Goal: Task Accomplishment & Management: Manage account settings

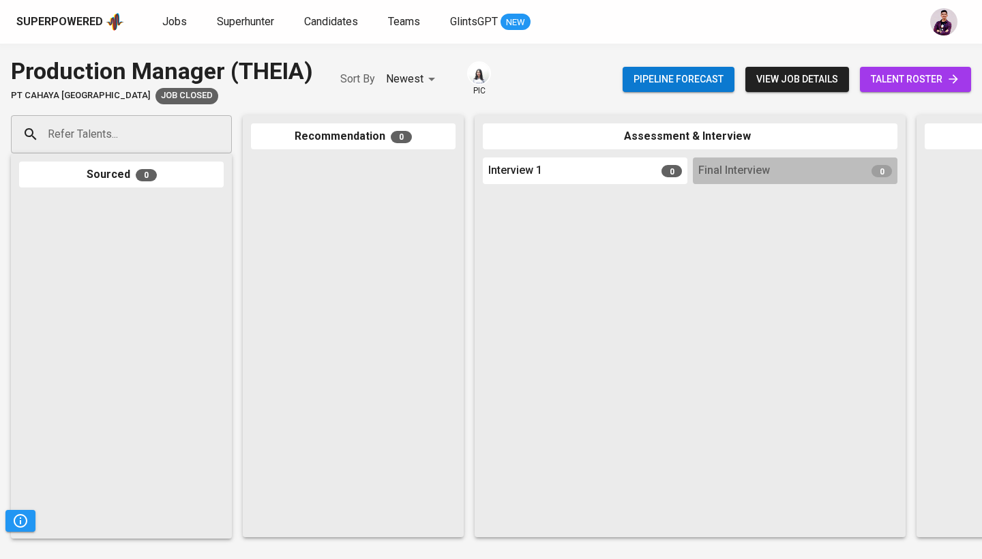
scroll to position [0, 230]
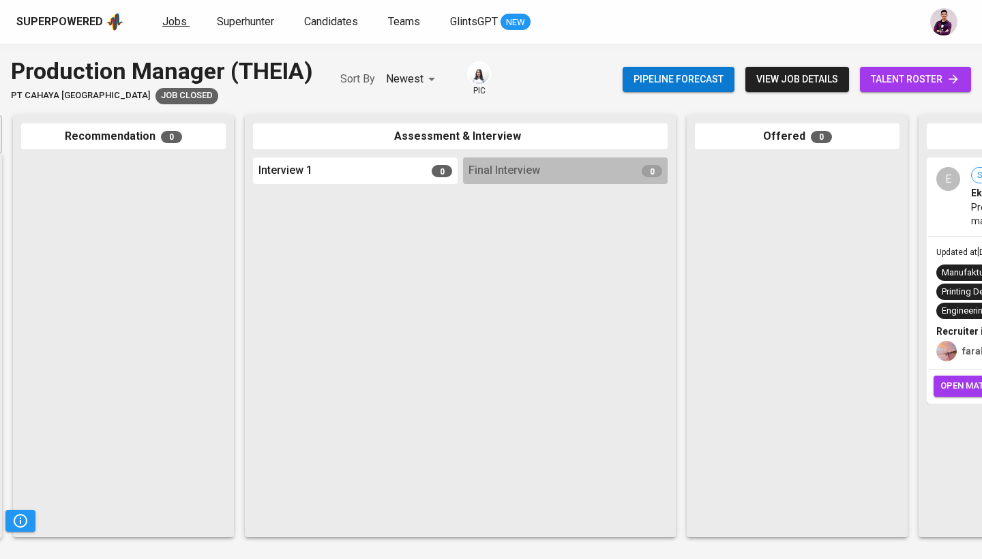
click at [173, 18] on span "Jobs" at bounding box center [174, 21] width 25 height 13
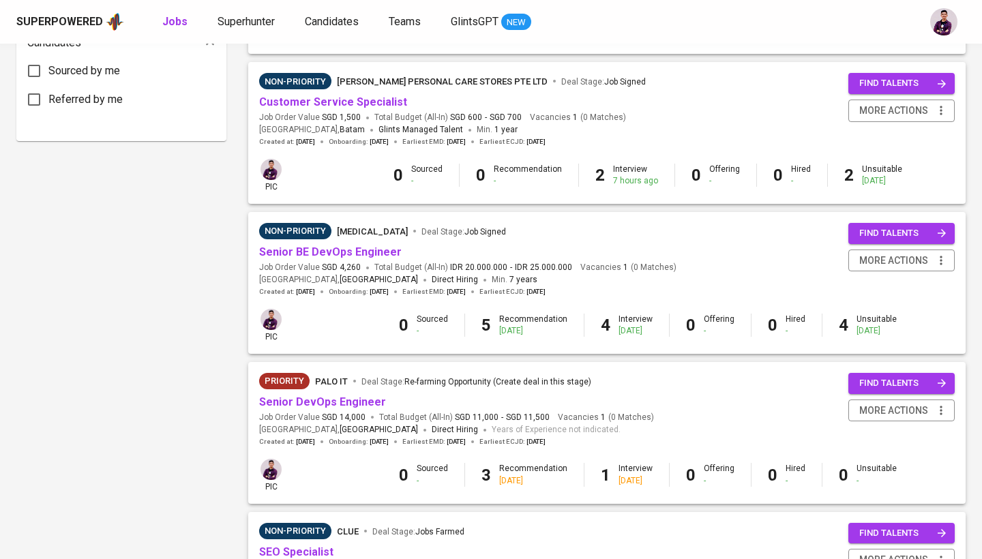
scroll to position [737, 0]
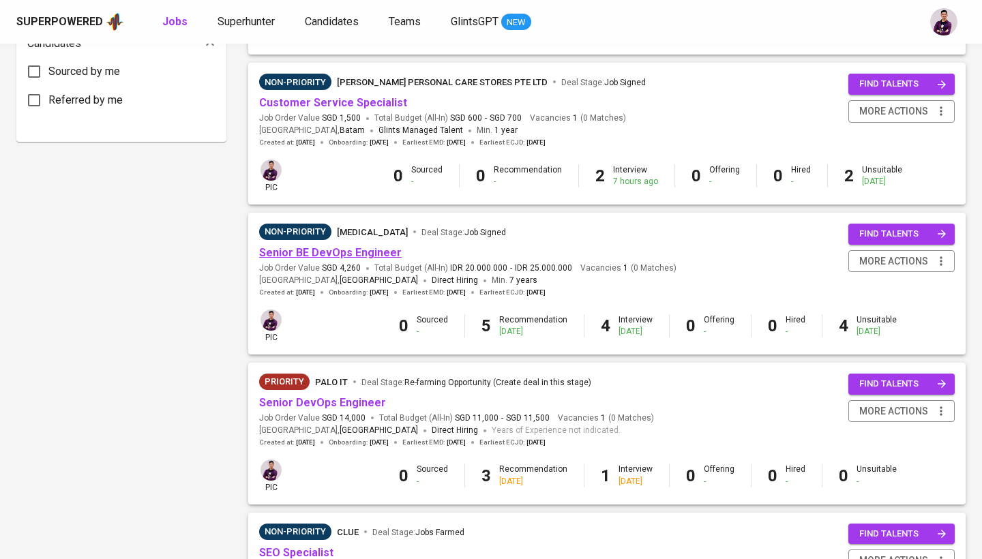
click at [359, 246] on link "Senior BE DevOps Engineer" at bounding box center [330, 252] width 143 height 13
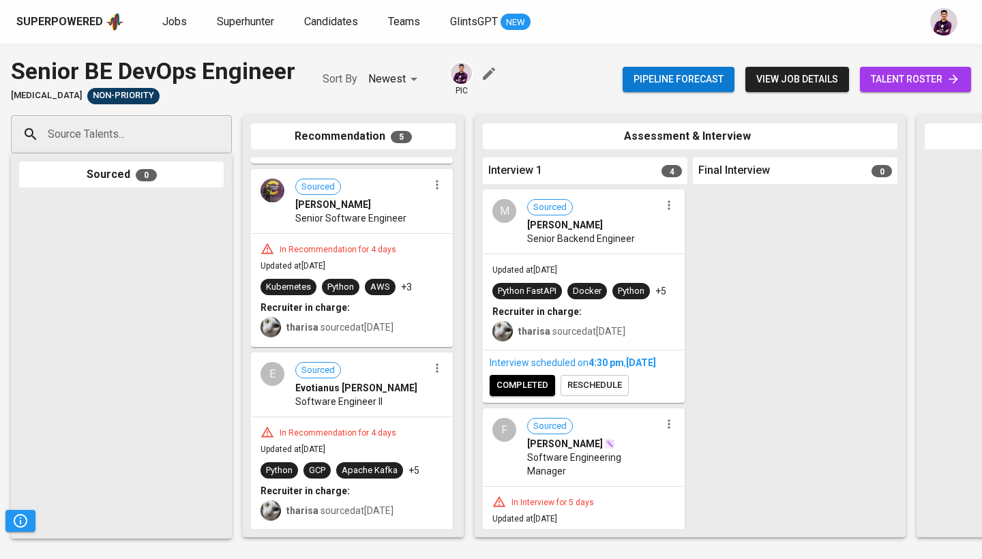
scroll to position [572, 0]
click at [945, 76] on span "talent roster" at bounding box center [915, 79] width 89 height 17
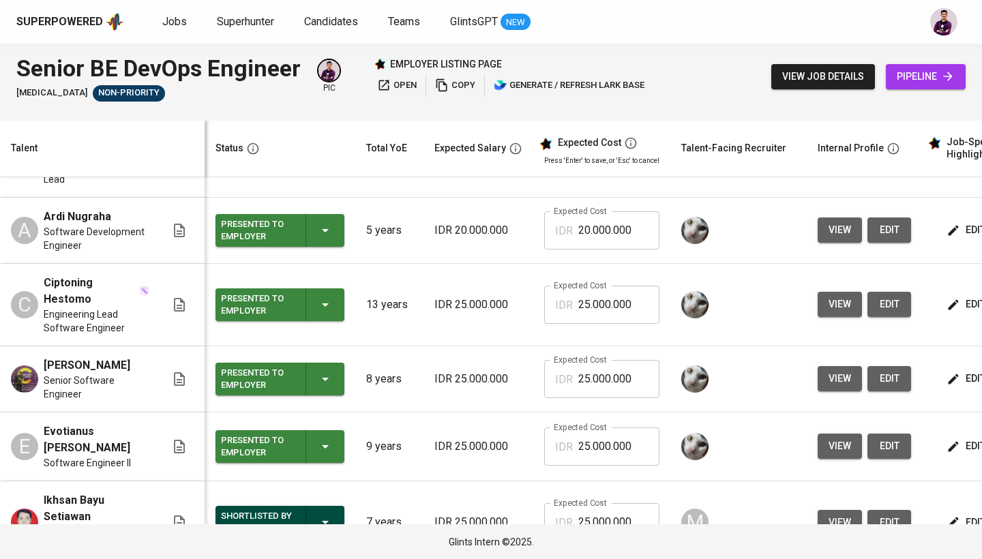
scroll to position [63, 0]
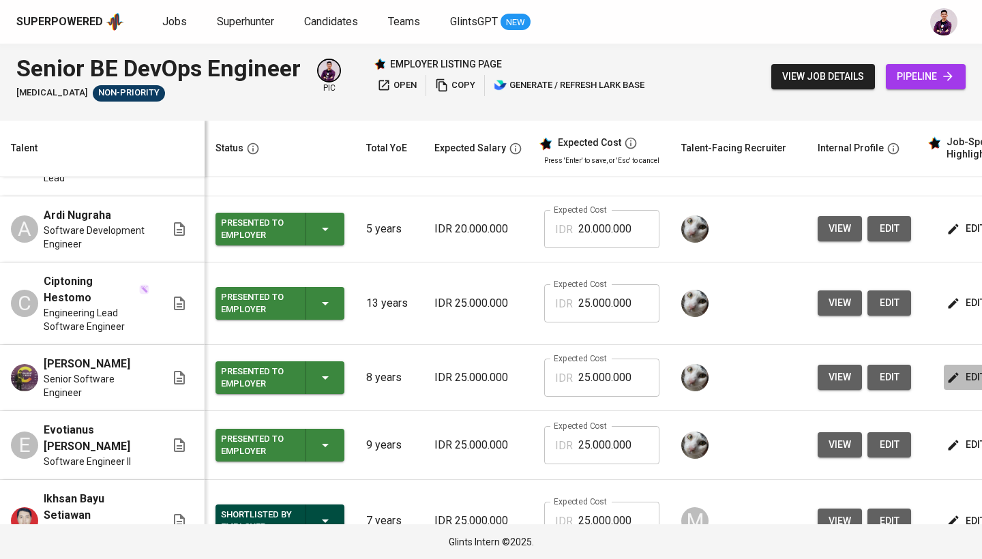
click at [949, 372] on icon "button" at bounding box center [954, 377] width 10 height 10
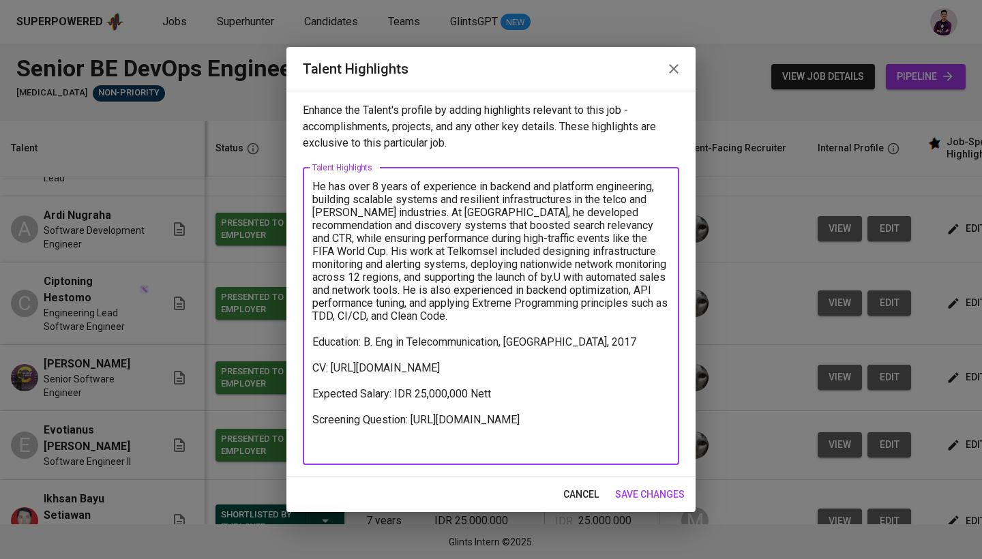
click at [541, 450] on textarea "He has over 8 years of experience in backend and platform engineering, building…" at bounding box center [490, 316] width 357 height 272
click at [567, 449] on textarea "He has over 8 years of experience in backend and platform engineering, building…" at bounding box center [490, 316] width 357 height 272
click at [642, 448] on textarea "He has over 8 years of experience in backend and platform engineering, building…" at bounding box center [490, 316] width 357 height 272
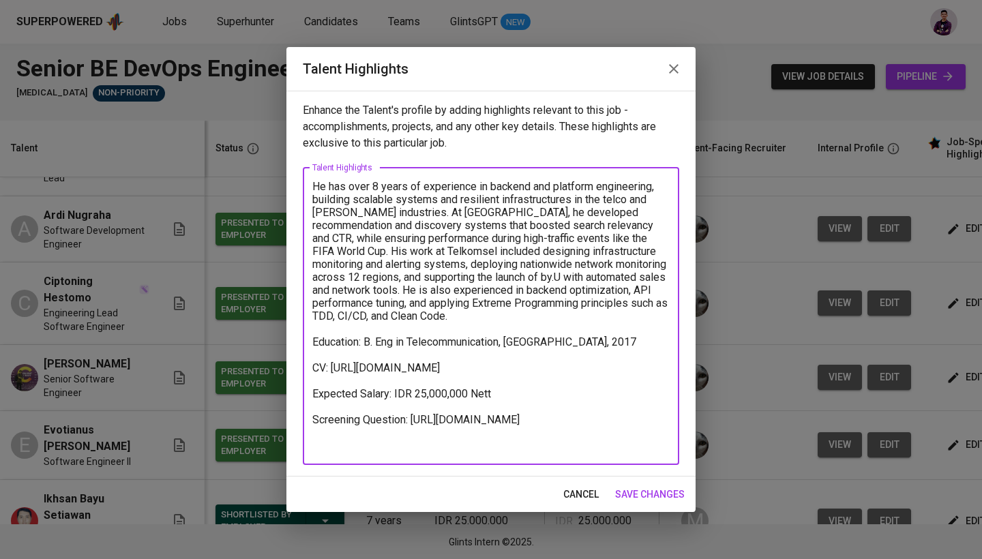
click at [665, 445] on textarea "He has over 8 years of experience in backend and platform engineering, building…" at bounding box center [490, 316] width 357 height 272
click at [668, 445] on textarea "He has over 8 years of experience in backend and platform engineering, building…" at bounding box center [490, 316] width 357 height 272
click at [614, 327] on textarea "He has over 8 years of experience in backend and platform engineering, building…" at bounding box center [490, 316] width 357 height 272
drag, startPoint x: 658, startPoint y: 445, endPoint x: 312, endPoint y: 447, distance: 346.5
click at [312, 447] on div "He has over 8 years of experience in backend and platform engineering, building…" at bounding box center [491, 316] width 376 height 297
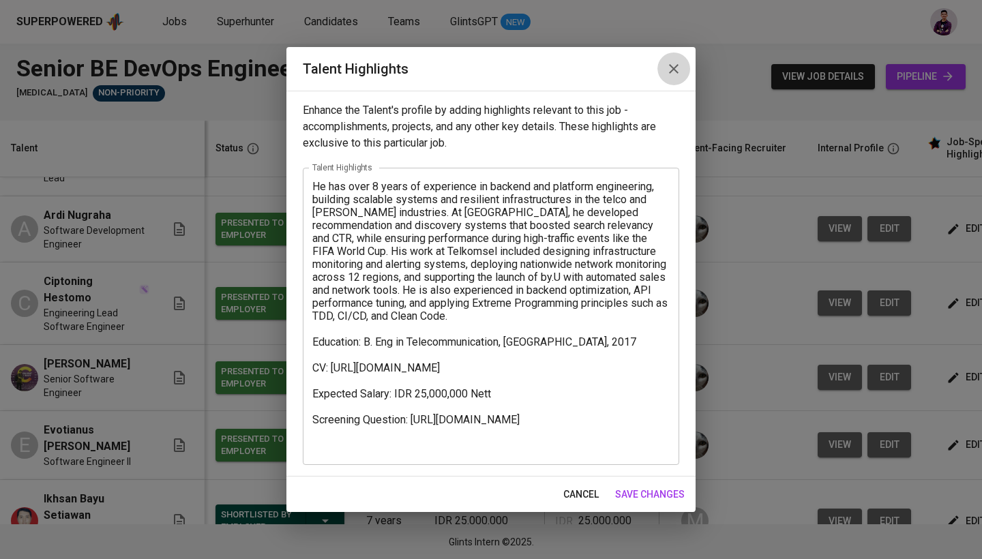
click at [683, 70] on button "button" at bounding box center [673, 69] width 33 height 33
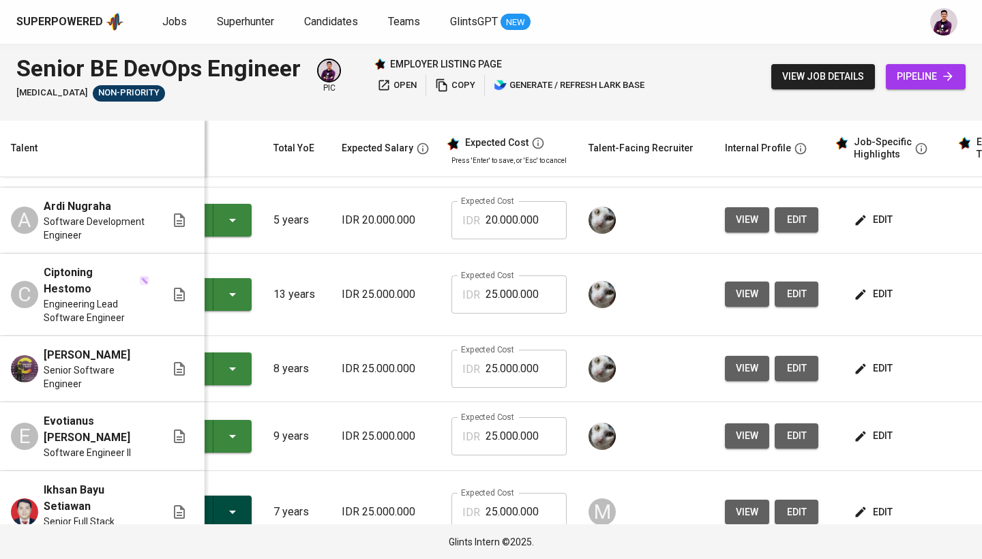
scroll to position [72, 106]
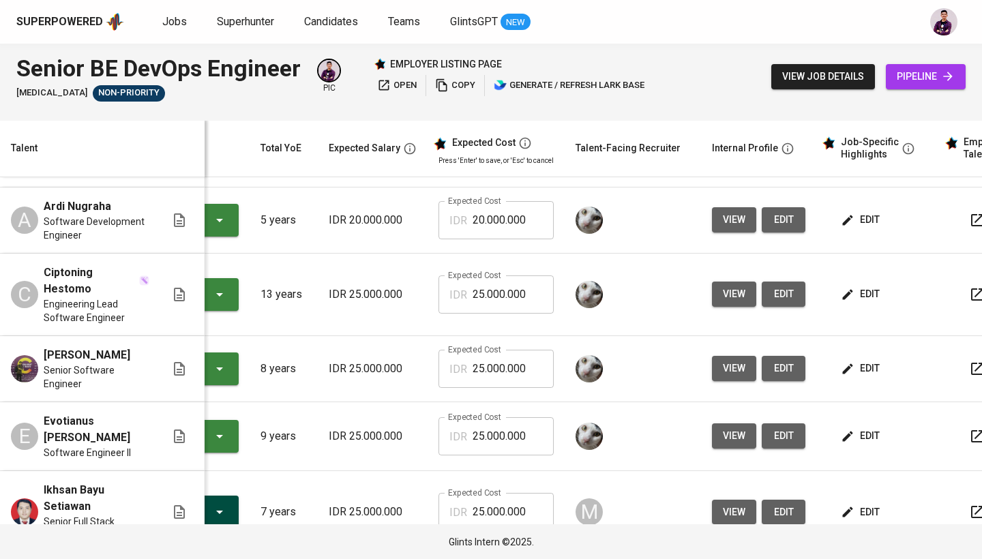
click at [855, 360] on span "edit" at bounding box center [862, 368] width 36 height 17
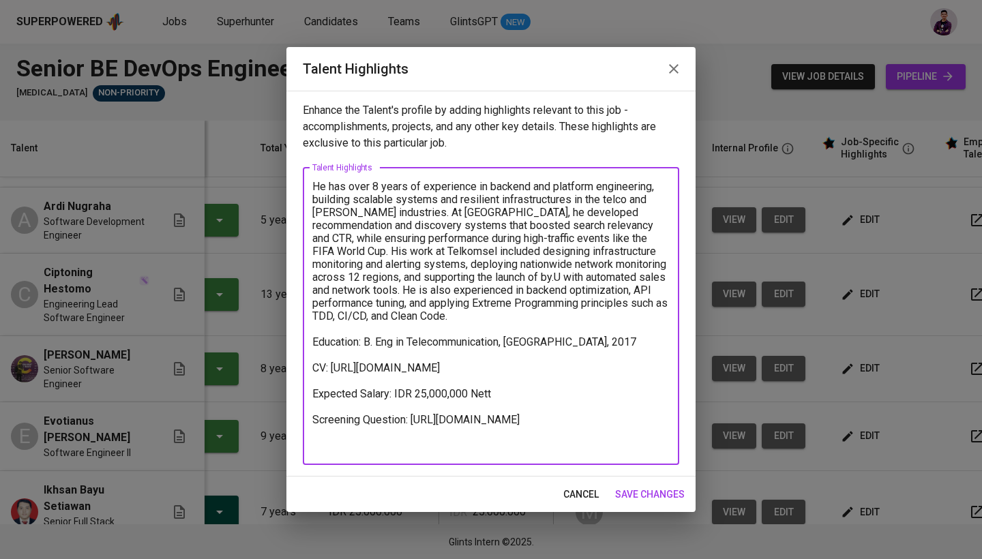
click at [535, 448] on textarea "He has over 8 years of experience in backend and platform engineering, building…" at bounding box center [490, 316] width 357 height 272
drag, startPoint x: 665, startPoint y: 446, endPoint x: 309, endPoint y: 446, distance: 356.0
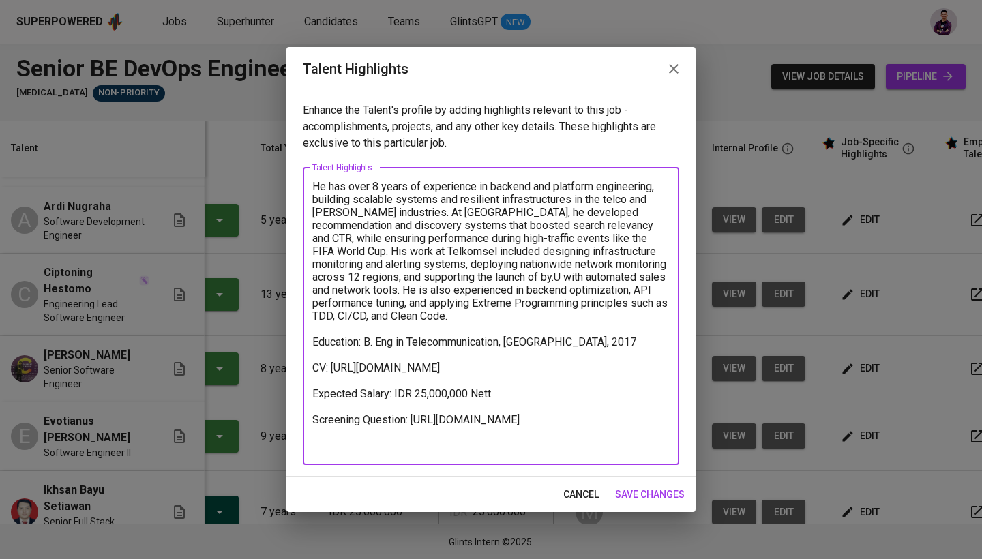
click at [309, 446] on div "He has over 8 years of experience in backend and platform engineering, building…" at bounding box center [491, 316] width 376 height 297
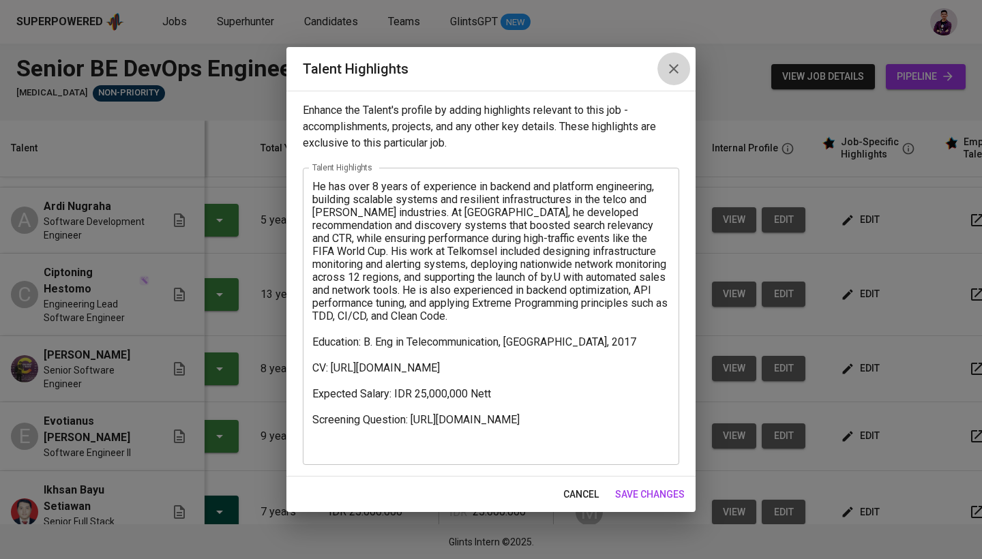
click at [674, 70] on icon "button" at bounding box center [674, 69] width 10 height 10
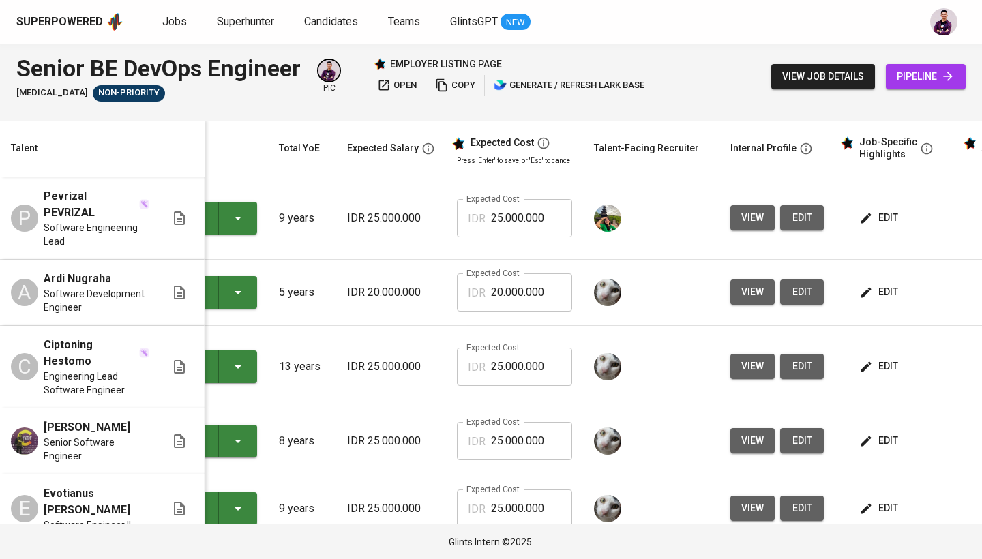
scroll to position [0, 100]
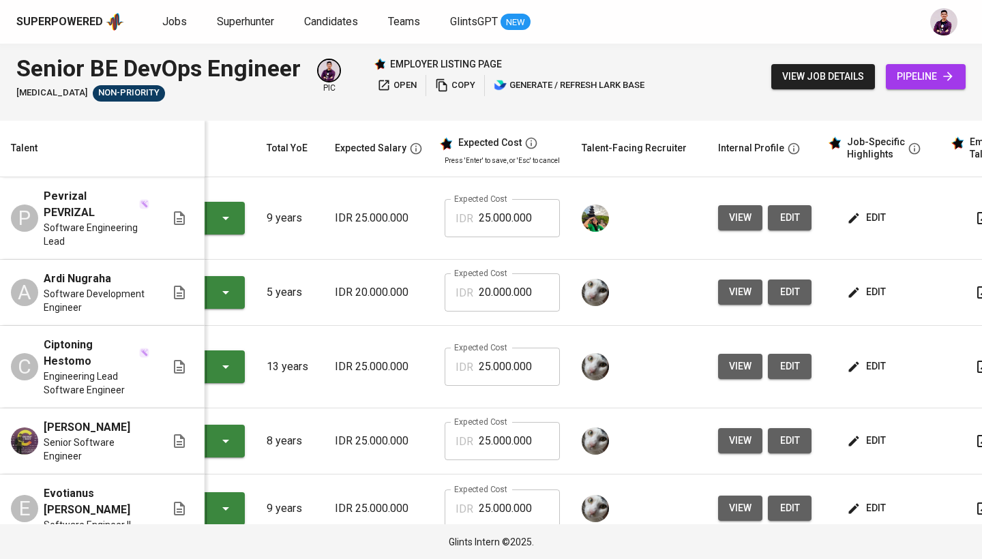
click at [876, 432] on span "edit" at bounding box center [868, 440] width 36 height 17
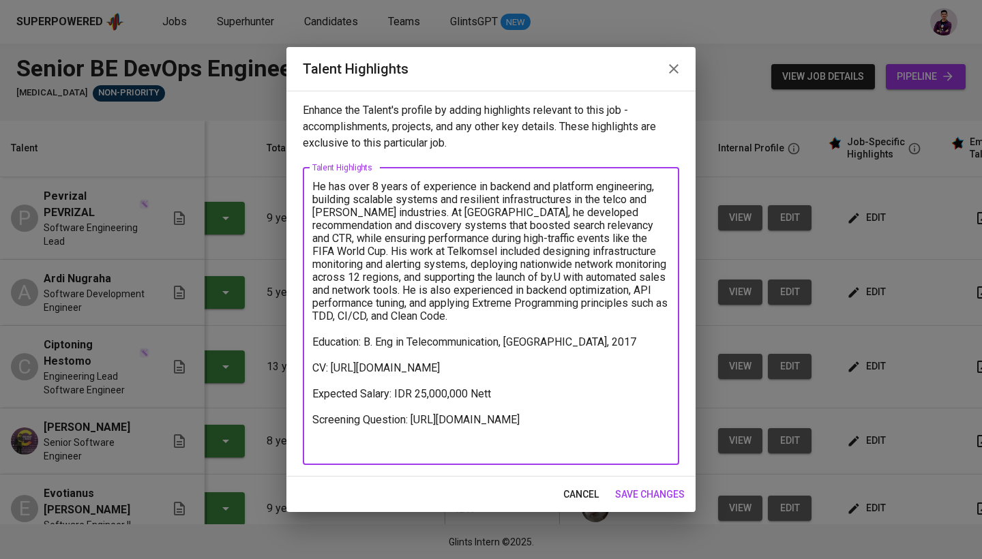
click at [608, 443] on textarea "He has over 8 years of experience in backend and platform engineering, building…" at bounding box center [490, 316] width 357 height 272
click at [626, 444] on textarea "He has over 8 years of experience in backend and platform engineering, building…" at bounding box center [490, 316] width 357 height 272
click at [666, 447] on textarea "He has over 8 years of experience in backend and platform engineering, building…" at bounding box center [490, 316] width 357 height 272
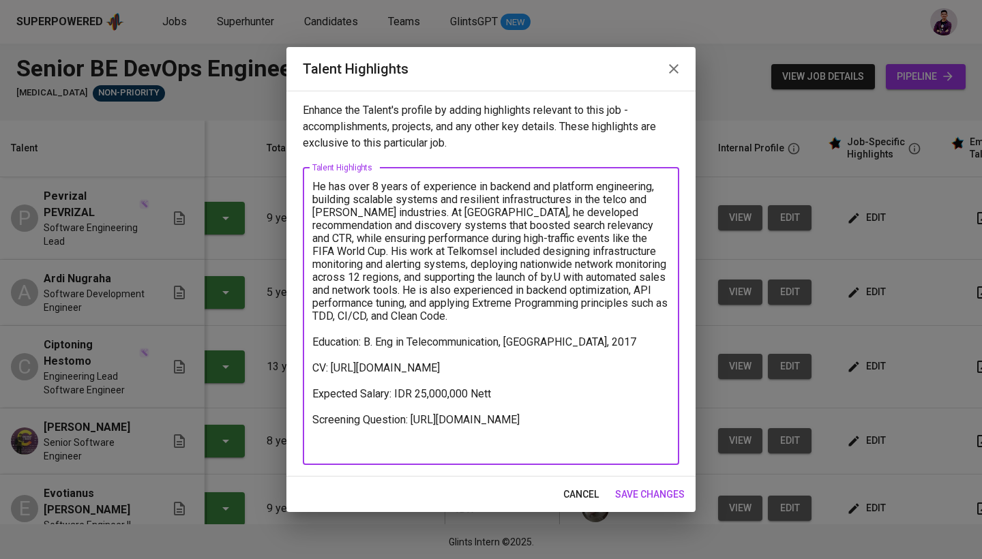
drag, startPoint x: 666, startPoint y: 447, endPoint x: 315, endPoint y: 449, distance: 350.5
click at [315, 449] on textarea "He has over 8 years of experience in backend and platform engineering, building…" at bounding box center [490, 316] width 357 height 272
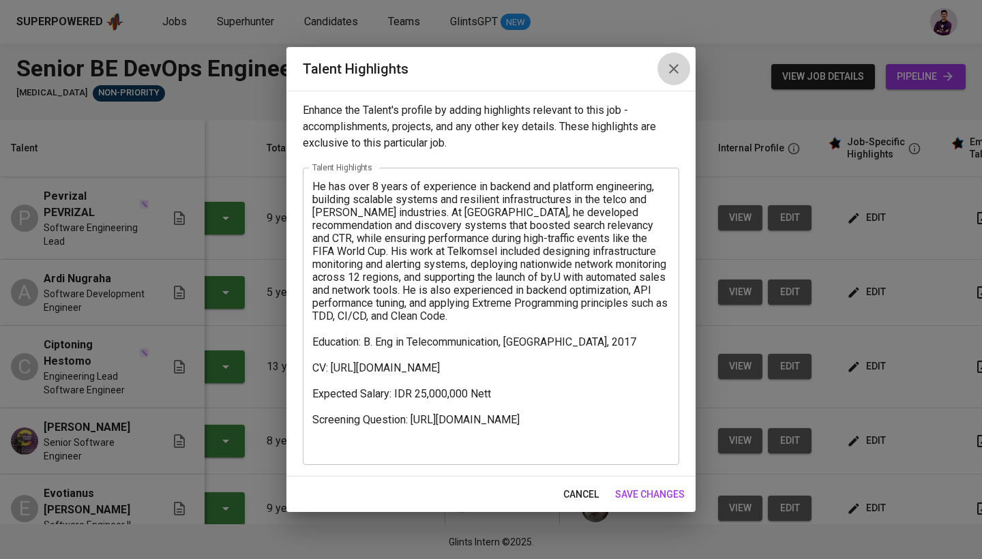
click at [675, 68] on icon "button" at bounding box center [674, 69] width 10 height 10
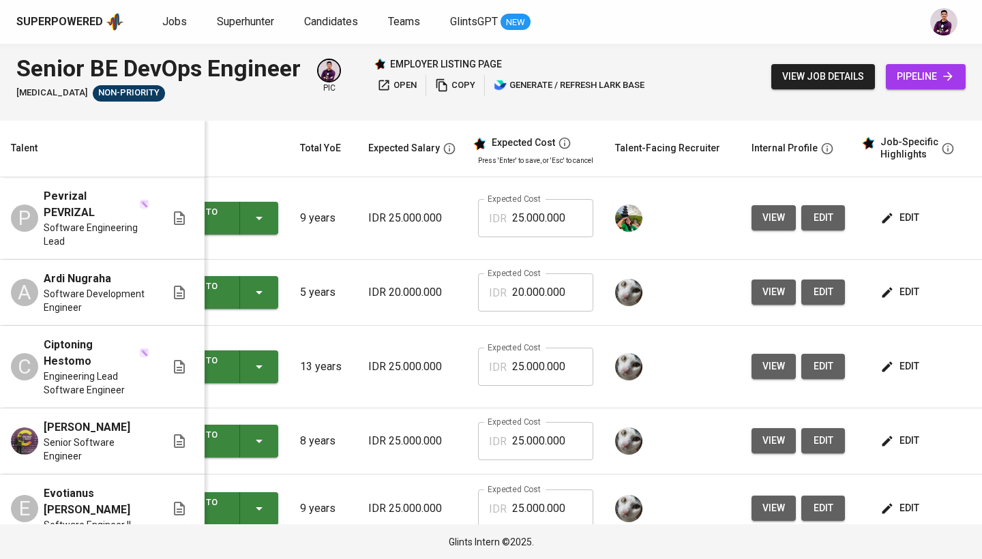
scroll to position [0, 91]
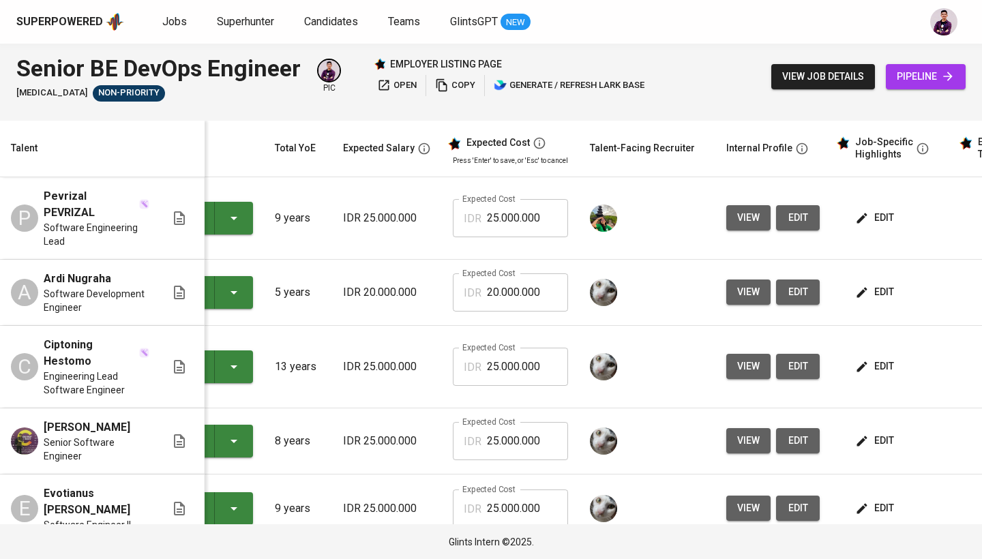
click at [864, 434] on icon "button" at bounding box center [862, 441] width 14 height 14
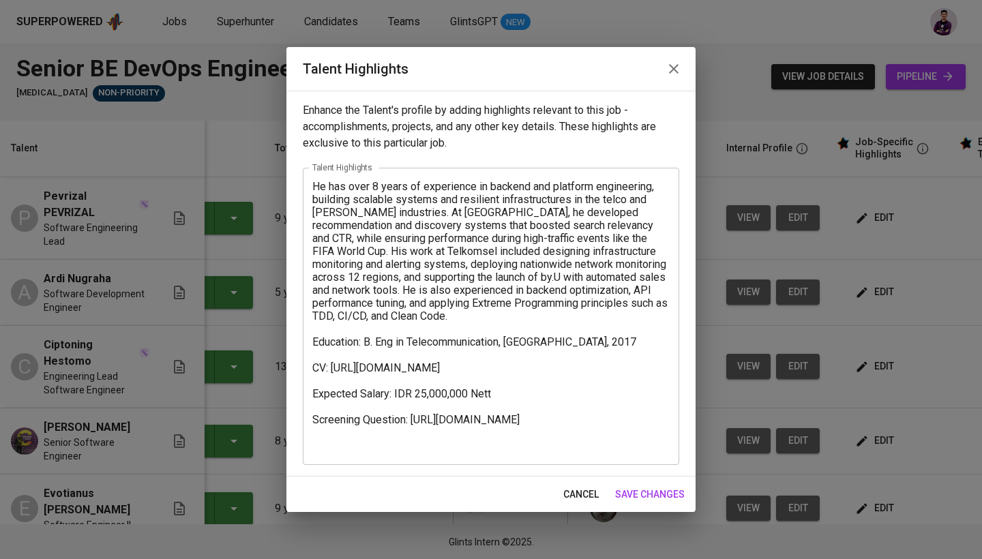
click at [555, 445] on textarea "He has over 8 years of experience in backend and platform engineering, building…" at bounding box center [490, 316] width 357 height 272
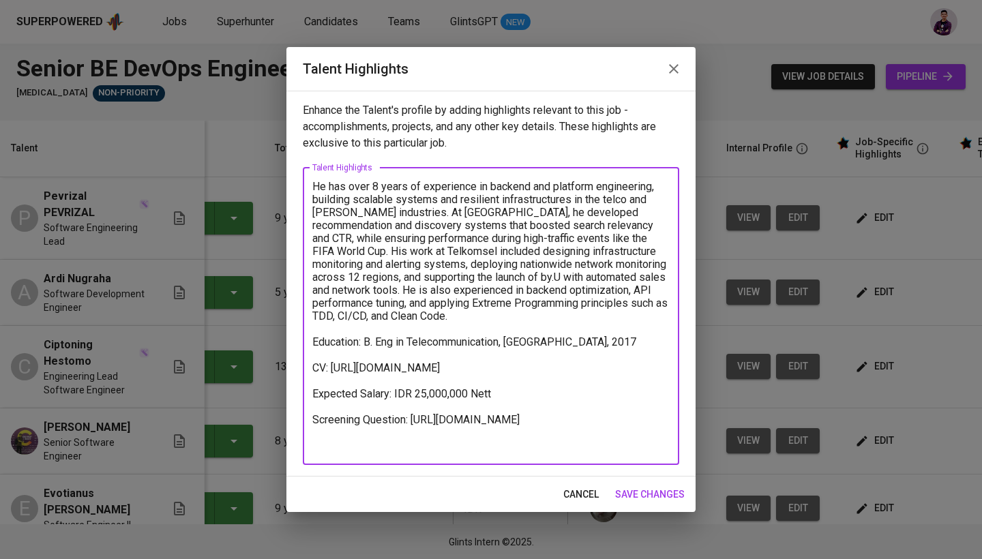
drag, startPoint x: 652, startPoint y: 445, endPoint x: 485, endPoint y: 447, distance: 167.1
click at [492, 447] on textarea "He has over 8 years of experience in backend and platform engineering, building…" at bounding box center [490, 316] width 357 height 272
drag, startPoint x: 662, startPoint y: 447, endPoint x: 311, endPoint y: 445, distance: 350.5
click at [311, 445] on div "He has over 8 years of experience in backend and platform engineering, building…" at bounding box center [491, 316] width 376 height 297
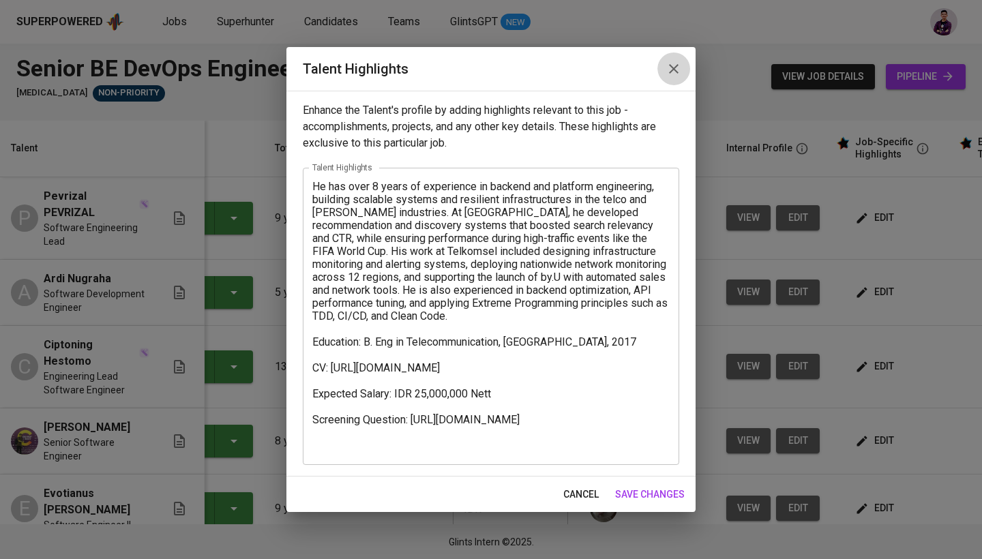
click at [678, 63] on icon "button" at bounding box center [674, 69] width 16 height 16
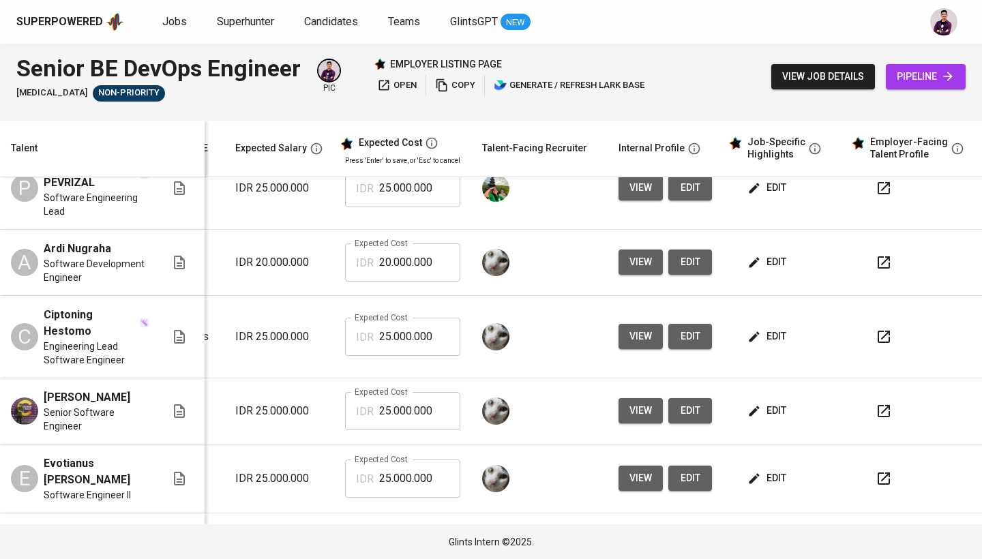
scroll to position [30, 207]
click at [755, 402] on span "edit" at bounding box center [768, 410] width 36 height 17
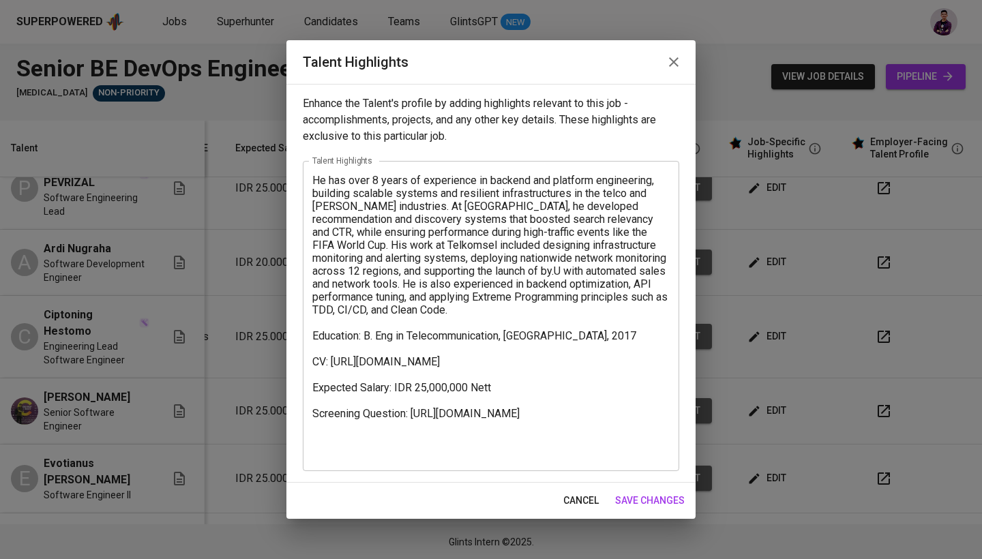
click at [390, 454] on textarea "He has over 8 years of experience in backend and platform engineering, building…" at bounding box center [490, 316] width 357 height 285
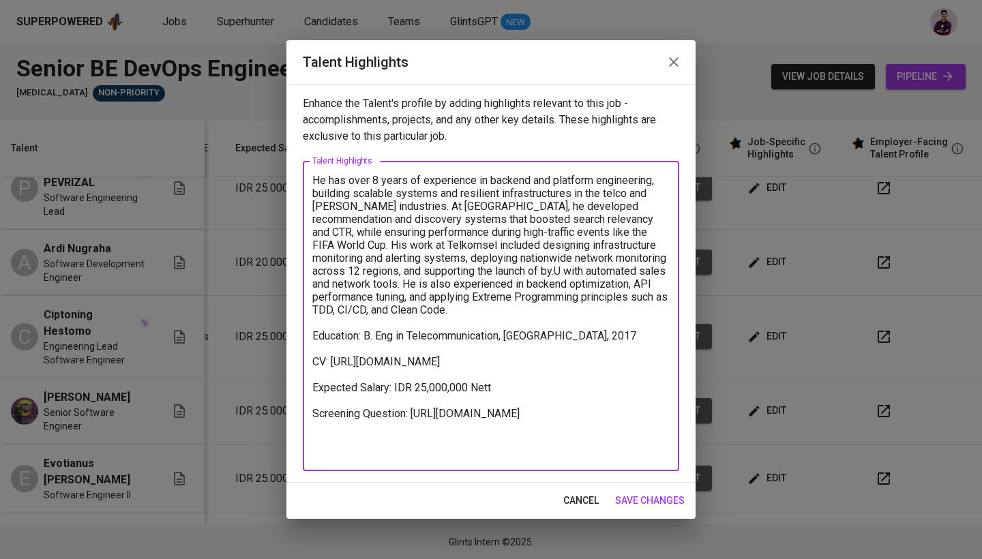
click at [390, 454] on textarea "He has over 8 years of experience in backend and platform engineering, building…" at bounding box center [490, 316] width 357 height 285
click at [424, 454] on textarea "He has over 8 years of experience in backend and platform engineering, building…" at bounding box center [490, 316] width 357 height 285
click at [411, 456] on textarea "He has over 8 years of experience in backend and platform engineering, building…" at bounding box center [490, 316] width 357 height 285
drag, startPoint x: 417, startPoint y: 455, endPoint x: 306, endPoint y: 445, distance: 111.0
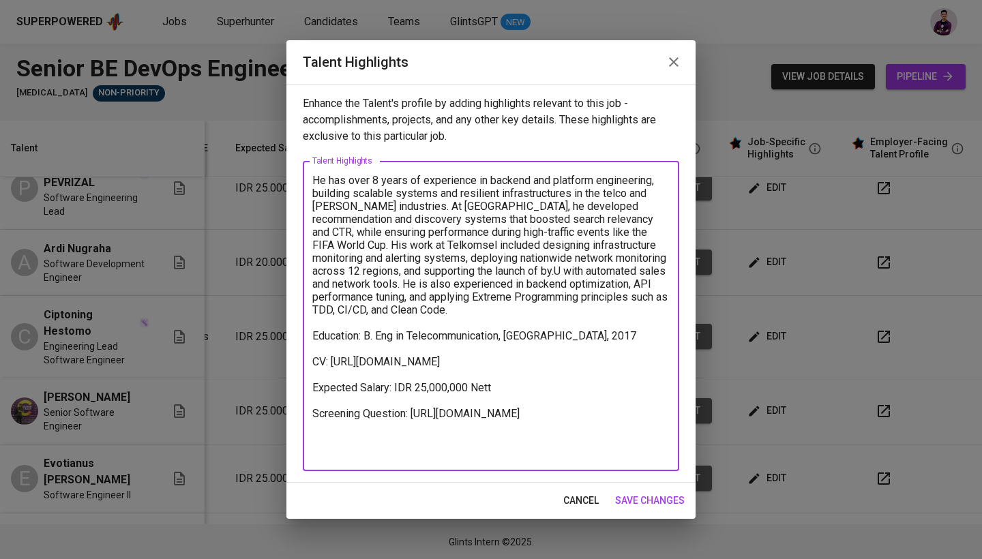
click at [306, 445] on div "He has over 8 years of experience in backend and platform engineering, building…" at bounding box center [491, 316] width 376 height 310
